Goal: Find specific page/section: Find specific page/section

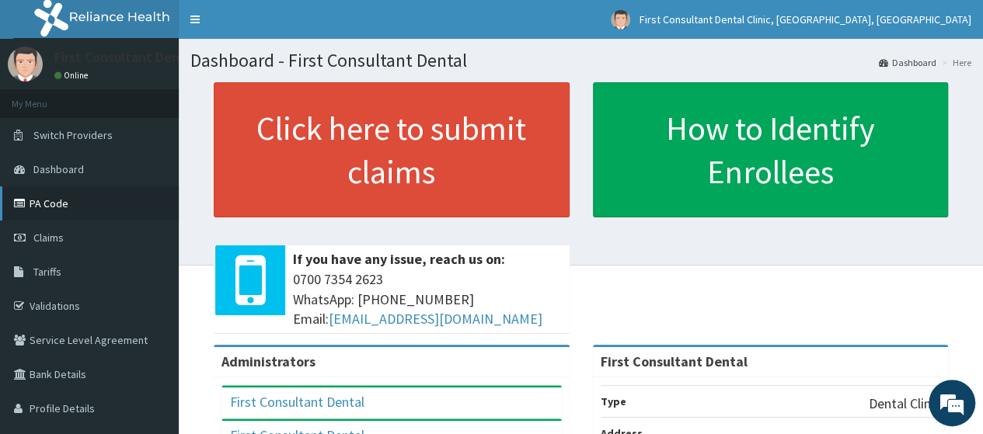
click at [73, 203] on link "PA Code" at bounding box center [89, 203] width 179 height 34
click at [77, 194] on link "PA Code" at bounding box center [89, 203] width 179 height 34
click at [88, 165] on link "Dashboard" at bounding box center [89, 169] width 179 height 34
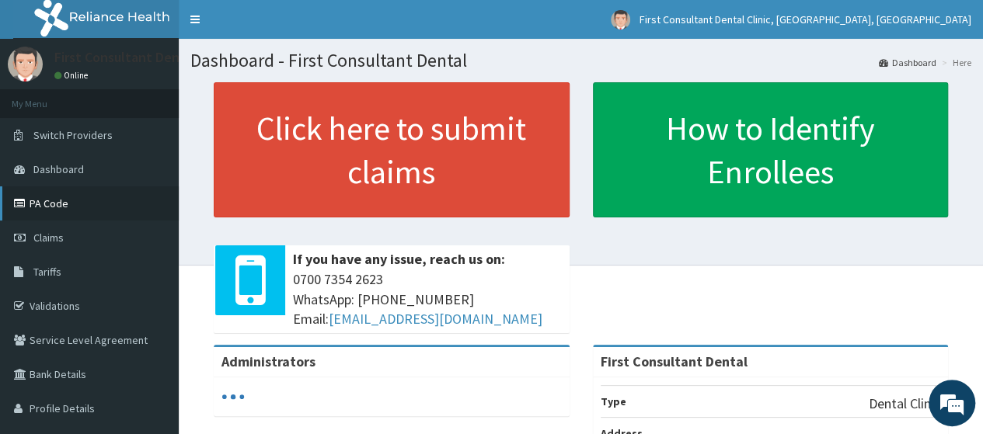
click at [65, 196] on link "PA Code" at bounding box center [89, 203] width 179 height 34
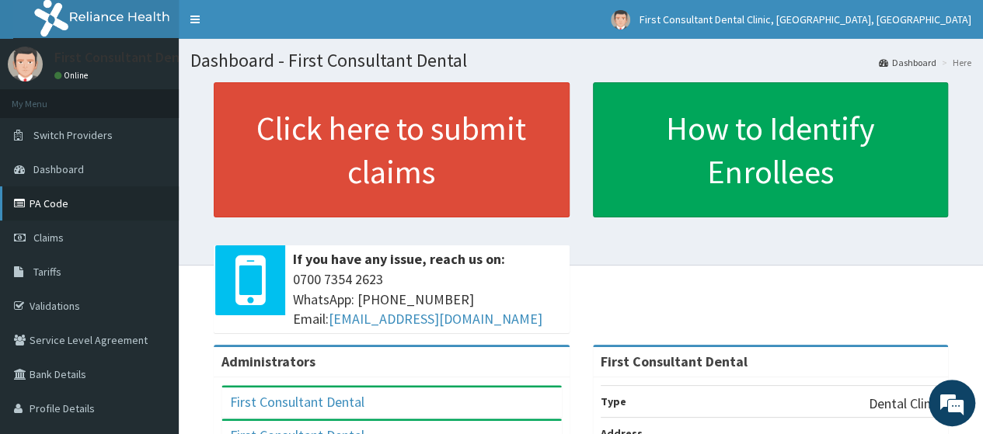
click at [73, 208] on link "PA Code" at bounding box center [89, 203] width 179 height 34
click at [68, 197] on link "PA Code" at bounding box center [89, 203] width 179 height 34
click at [92, 197] on link "PA Code" at bounding box center [89, 203] width 179 height 34
click at [92, 204] on link "PA Code" at bounding box center [89, 203] width 179 height 34
click at [70, 199] on link "PA Code" at bounding box center [89, 203] width 179 height 34
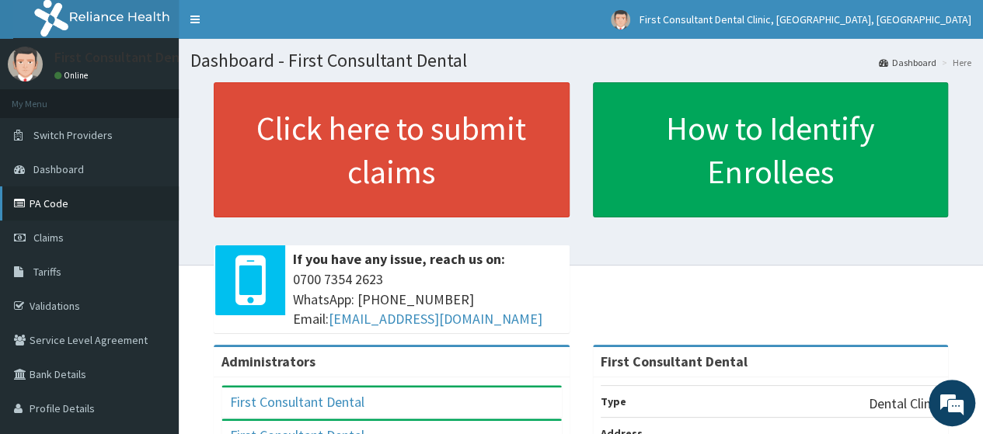
click at [59, 199] on link "PA Code" at bounding box center [89, 203] width 179 height 34
click at [51, 211] on link "PA Code" at bounding box center [89, 203] width 179 height 34
click at [53, 200] on link "PA Code" at bounding box center [89, 203] width 179 height 34
click at [51, 198] on link "PA Code" at bounding box center [89, 203] width 179 height 34
click at [65, 213] on link "PA Code" at bounding box center [89, 203] width 179 height 34
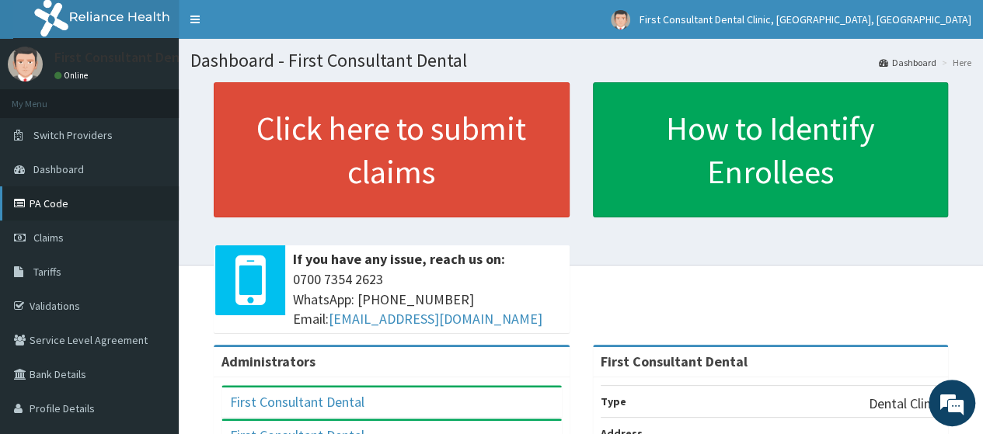
click at [61, 198] on link "PA Code" at bounding box center [89, 203] width 179 height 34
click at [68, 205] on link "PA Code" at bounding box center [89, 203] width 179 height 34
click at [62, 207] on link "PA Code" at bounding box center [89, 203] width 179 height 34
click at [70, 200] on link "PA Code" at bounding box center [89, 203] width 179 height 34
click at [72, 216] on link "PA Code" at bounding box center [89, 203] width 179 height 34
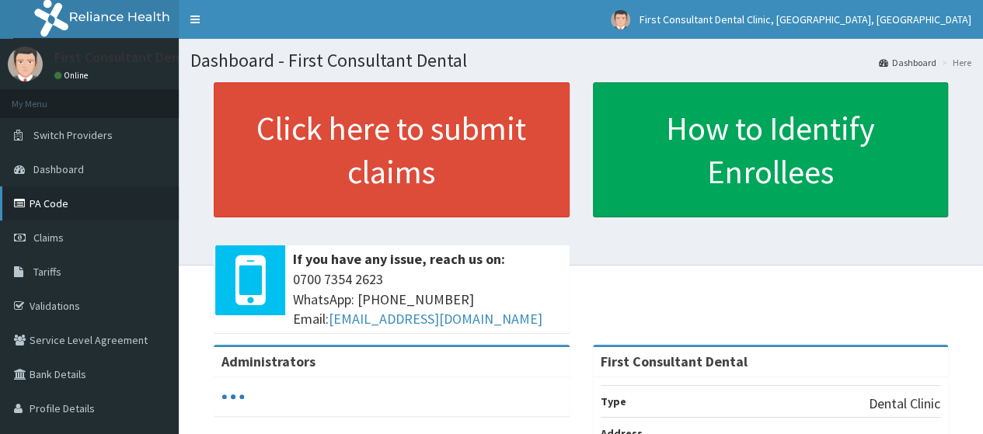
click at [75, 204] on link "PA Code" at bounding box center [89, 203] width 179 height 34
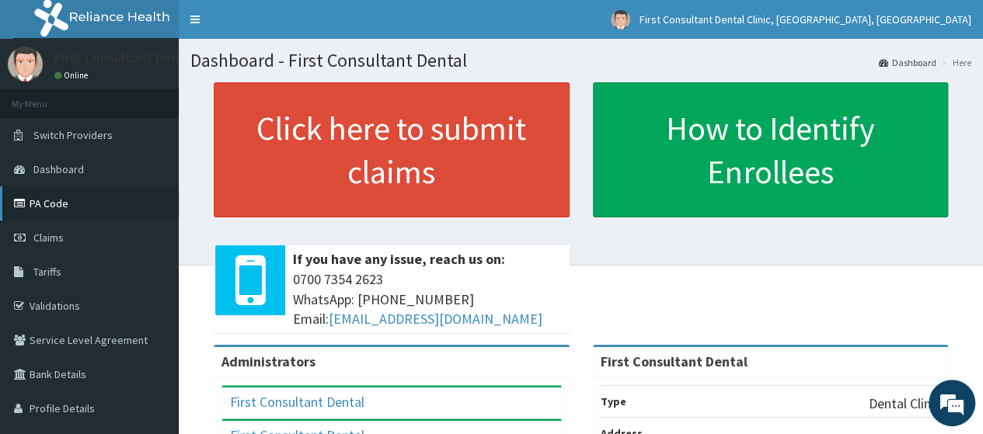
click at [61, 203] on link "PA Code" at bounding box center [89, 203] width 179 height 34
click at [66, 193] on link "PA Code" at bounding box center [89, 203] width 179 height 34
click at [50, 203] on link "PA Code" at bounding box center [89, 203] width 179 height 34
click at [77, 203] on link "PA Code" at bounding box center [89, 203] width 179 height 34
